Goal: Task Accomplishment & Management: Manage account settings

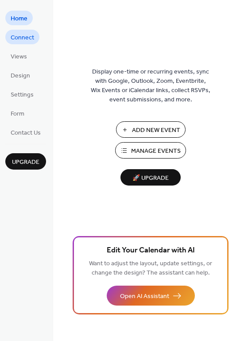
click at [34, 35] on link "Connect" at bounding box center [22, 37] width 34 height 15
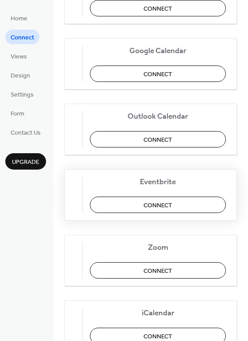
scroll to position [18, 0]
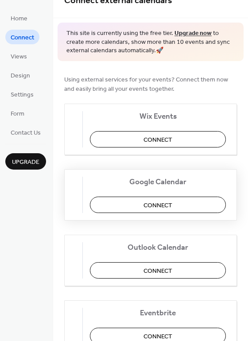
click at [145, 205] on button "Connect" at bounding box center [158, 205] width 136 height 16
click at [134, 192] on div "Google Calendar Connect" at bounding box center [150, 194] width 173 height 51
click at [135, 192] on div "Google Calendar Connect" at bounding box center [150, 194] width 173 height 51
click at [30, 44] on link "Connect" at bounding box center [22, 37] width 34 height 15
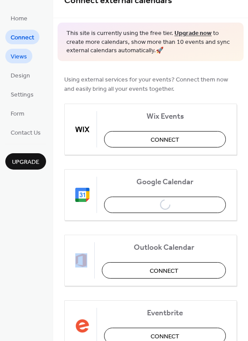
click at [31, 55] on link "Views" at bounding box center [18, 56] width 27 height 15
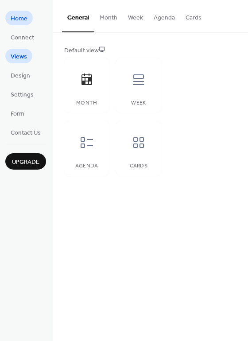
click at [27, 19] on span "Home" at bounding box center [19, 18] width 17 height 9
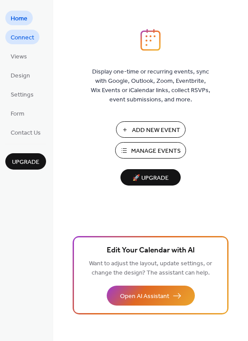
click at [27, 33] on span "Connect" at bounding box center [23, 37] width 24 height 9
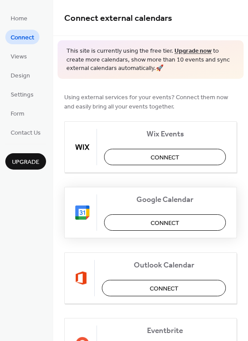
click at [141, 217] on button "Connect" at bounding box center [165, 223] width 122 height 16
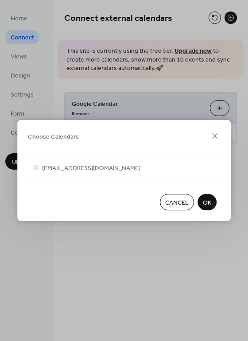
click at [111, 161] on div "[EMAIL_ADDRESS][DOMAIN_NAME]" at bounding box center [124, 168] width 214 height 31
click at [101, 164] on span "[EMAIL_ADDRESS][DOMAIN_NAME]" at bounding box center [91, 168] width 98 height 9
click at [208, 202] on span "OK" at bounding box center [207, 203] width 8 height 9
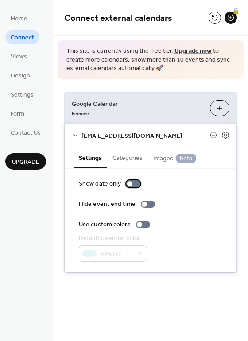
click at [128, 183] on div at bounding box center [129, 183] width 5 height 5
click at [129, 183] on div at bounding box center [133, 183] width 14 height 7
click at [17, 62] on span "Views" at bounding box center [19, 56] width 16 height 9
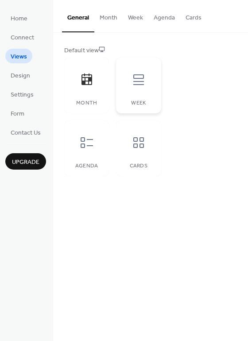
click at [137, 73] on icon at bounding box center [139, 80] width 14 height 14
click at [87, 77] on icon at bounding box center [87, 80] width 14 height 14
click at [107, 16] on button "Month" at bounding box center [108, 15] width 28 height 31
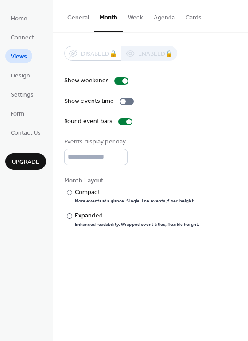
click at [23, 83] on ul "Home Connect Views Design Settings Form Contact Us" at bounding box center [25, 75] width 41 height 129
click at [25, 91] on span "Settings" at bounding box center [22, 94] width 23 height 9
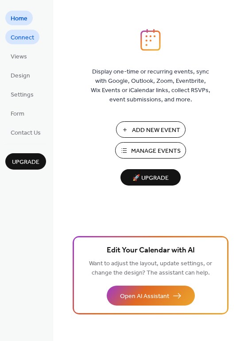
click at [22, 35] on span "Connect" at bounding box center [23, 37] width 24 height 9
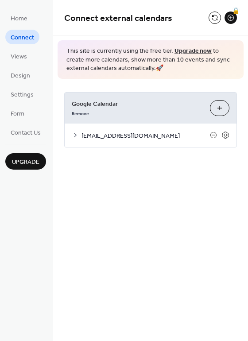
click at [118, 142] on div "[EMAIL_ADDRESS][DOMAIN_NAME]" at bounding box center [151, 136] width 172 height 24
click at [118, 134] on span "[EMAIL_ADDRESS][DOMAIN_NAME]" at bounding box center [146, 135] width 129 height 9
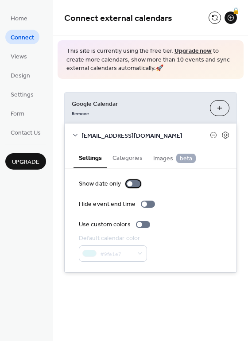
click at [130, 184] on div at bounding box center [129, 183] width 5 height 5
click at [134, 184] on div at bounding box center [136, 183] width 5 height 5
click at [134, 172] on div "Show date only Hide event end time Use custom colors Default calendar color #9f…" at bounding box center [151, 221] width 172 height 104
click at [134, 159] on button "Categories" at bounding box center [127, 157] width 41 height 20
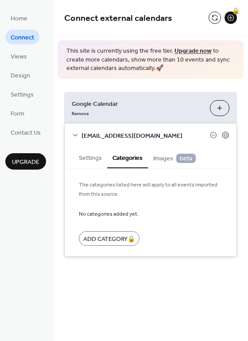
click at [31, 106] on ul "Home Connect Views Design Settings Form Contact Us" at bounding box center [25, 75] width 41 height 129
click at [31, 99] on span "Settings" at bounding box center [22, 94] width 23 height 9
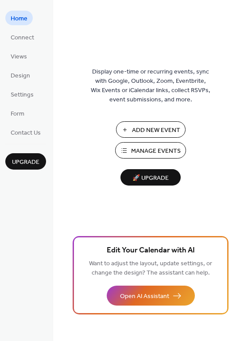
click at [19, 85] on ul "Home Connect Views Design Settings Form Contact Us" at bounding box center [25, 75] width 41 height 129
click at [19, 90] on span "Settings" at bounding box center [22, 94] width 23 height 9
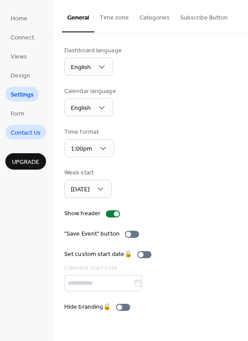
click at [11, 134] on span "Contact Us" at bounding box center [26, 133] width 30 height 9
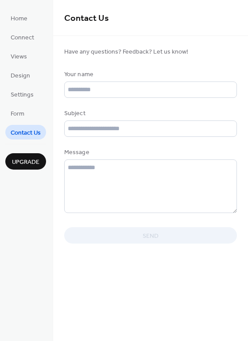
click at [14, 124] on ul "Home Connect Views Design Settings Form Contact Us" at bounding box center [25, 75] width 41 height 129
click at [14, 118] on span "Form" at bounding box center [18, 114] width 14 height 9
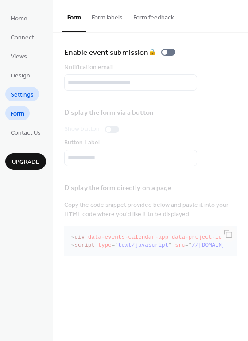
click at [18, 94] on span "Settings" at bounding box center [22, 94] width 23 height 9
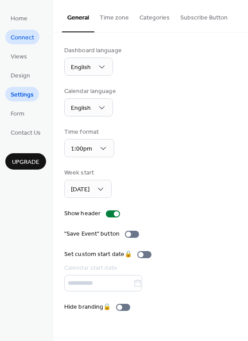
click at [16, 40] on span "Connect" at bounding box center [23, 37] width 24 height 9
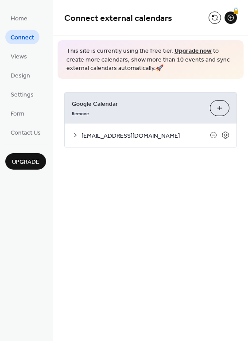
click at [85, 135] on span "[EMAIL_ADDRESS][DOMAIN_NAME]" at bounding box center [146, 135] width 129 height 9
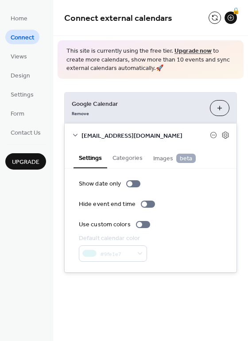
click at [133, 178] on div "Show date only Hide event end time Use custom colors Default calendar color #9f…" at bounding box center [151, 221] width 172 height 104
click at [143, 223] on div at bounding box center [143, 224] width 14 height 7
click at [146, 208] on div at bounding box center [148, 204] width 14 height 7
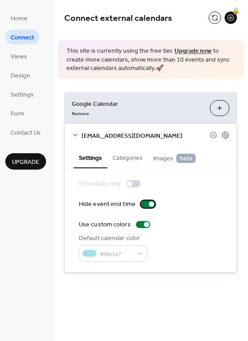
click at [147, 202] on div at bounding box center [148, 204] width 14 height 7
click at [127, 182] on div at bounding box center [133, 183] width 14 height 7
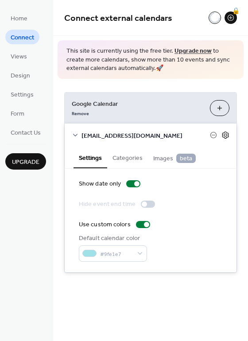
click at [223, 131] on icon at bounding box center [226, 135] width 8 height 8
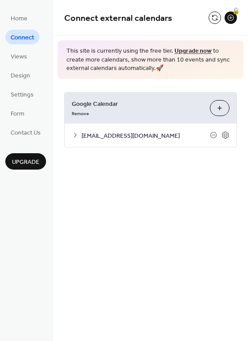
click at [221, 133] on div at bounding box center [220, 135] width 20 height 8
click at [212, 136] on icon at bounding box center [213, 135] width 7 height 7
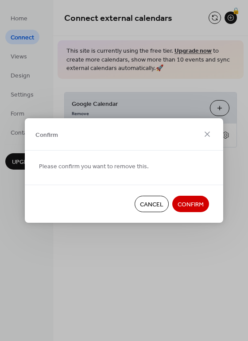
click at [151, 204] on span "Cancel" at bounding box center [152, 204] width 24 height 9
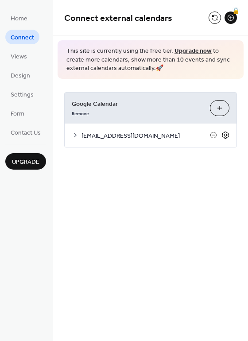
click at [227, 132] on icon at bounding box center [226, 135] width 8 height 8
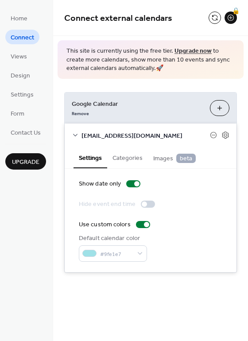
click at [43, 138] on li "Contact Us" at bounding box center [25, 132] width 41 height 15
click at [35, 114] on ul "Home Connect Views Design Settings Form Contact Us" at bounding box center [25, 75] width 41 height 129
